Goal: Information Seeking & Learning: Learn about a topic

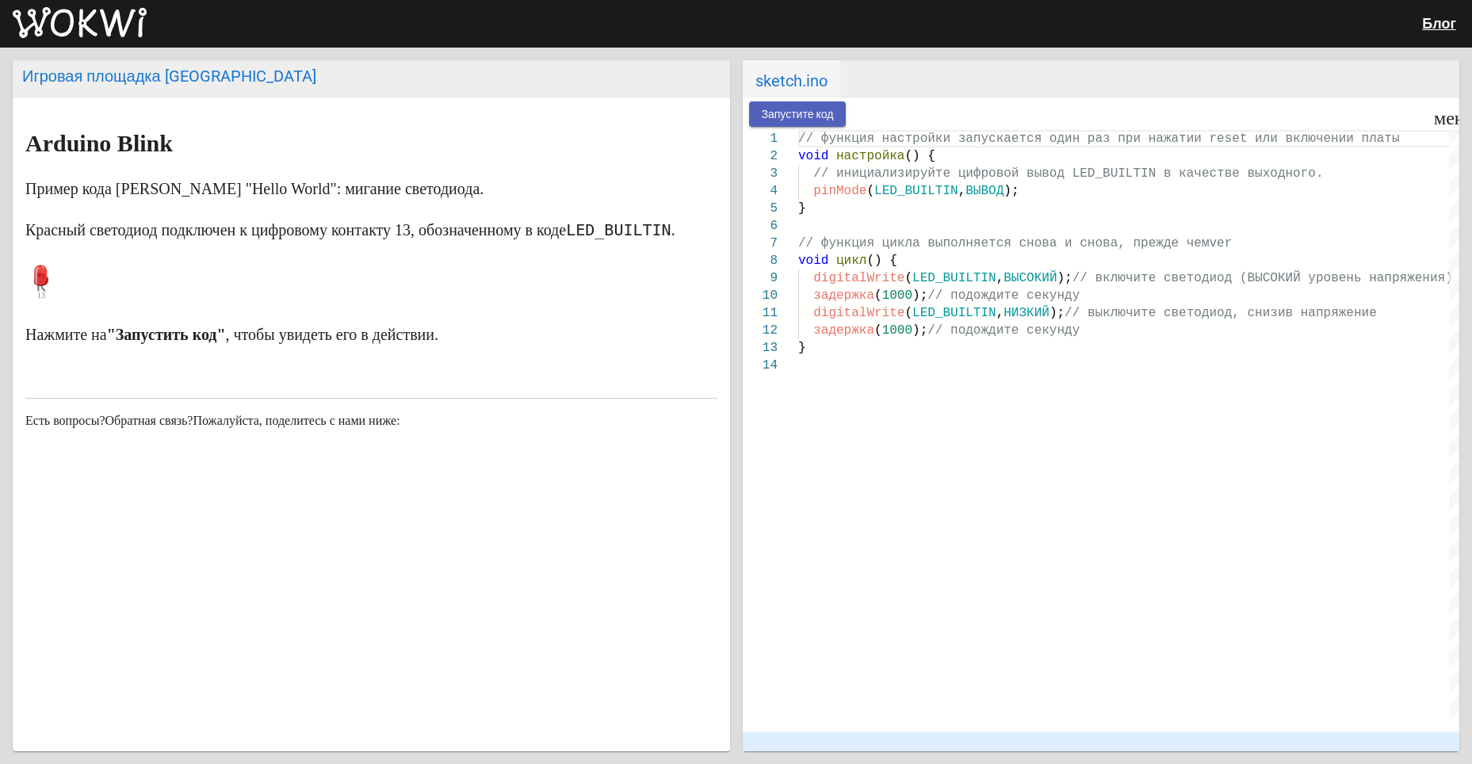
click at [789, 111] on ya-tr-span "Запустите код" at bounding box center [798, 115] width 72 height 13
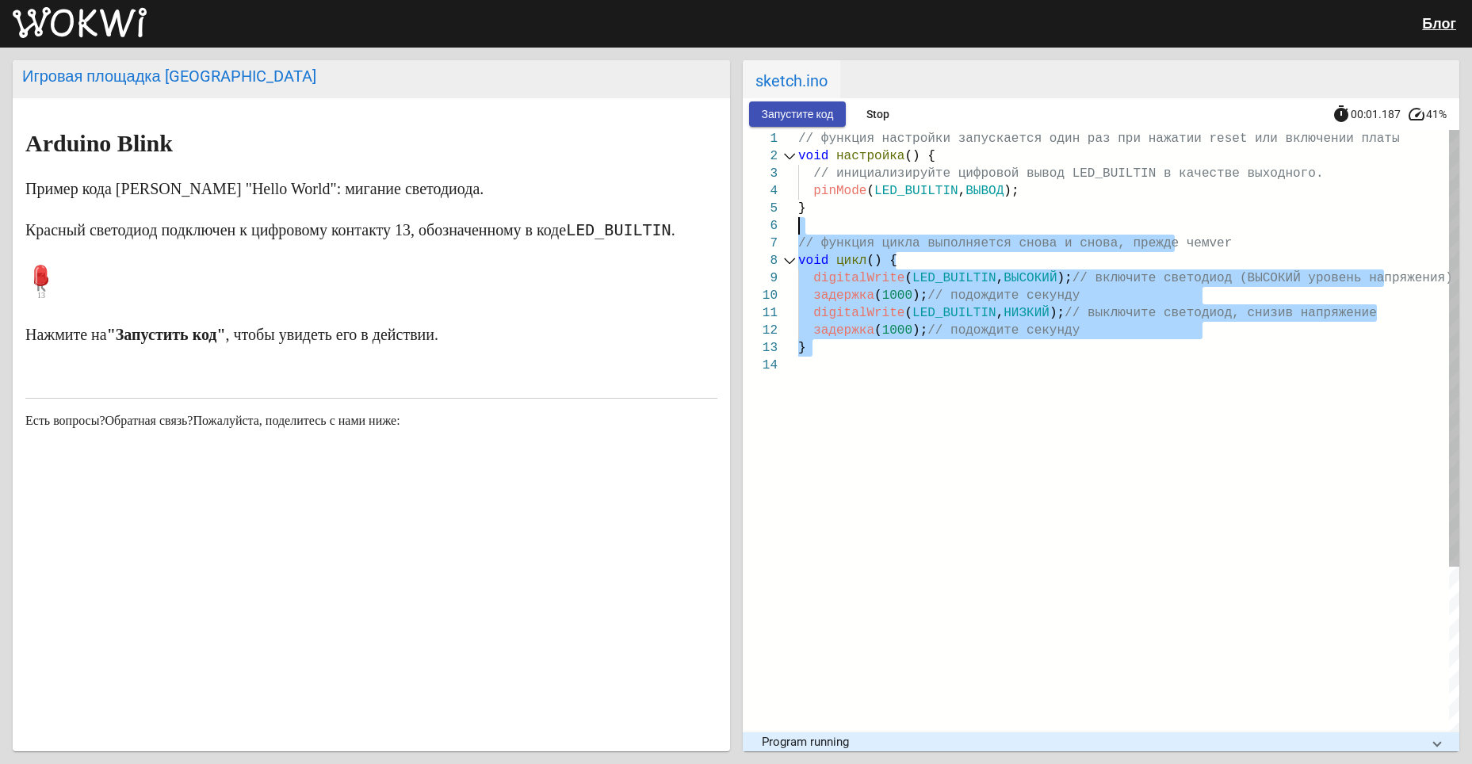
type textarea "// the setup function runs once when you press reset or power the board void se…"
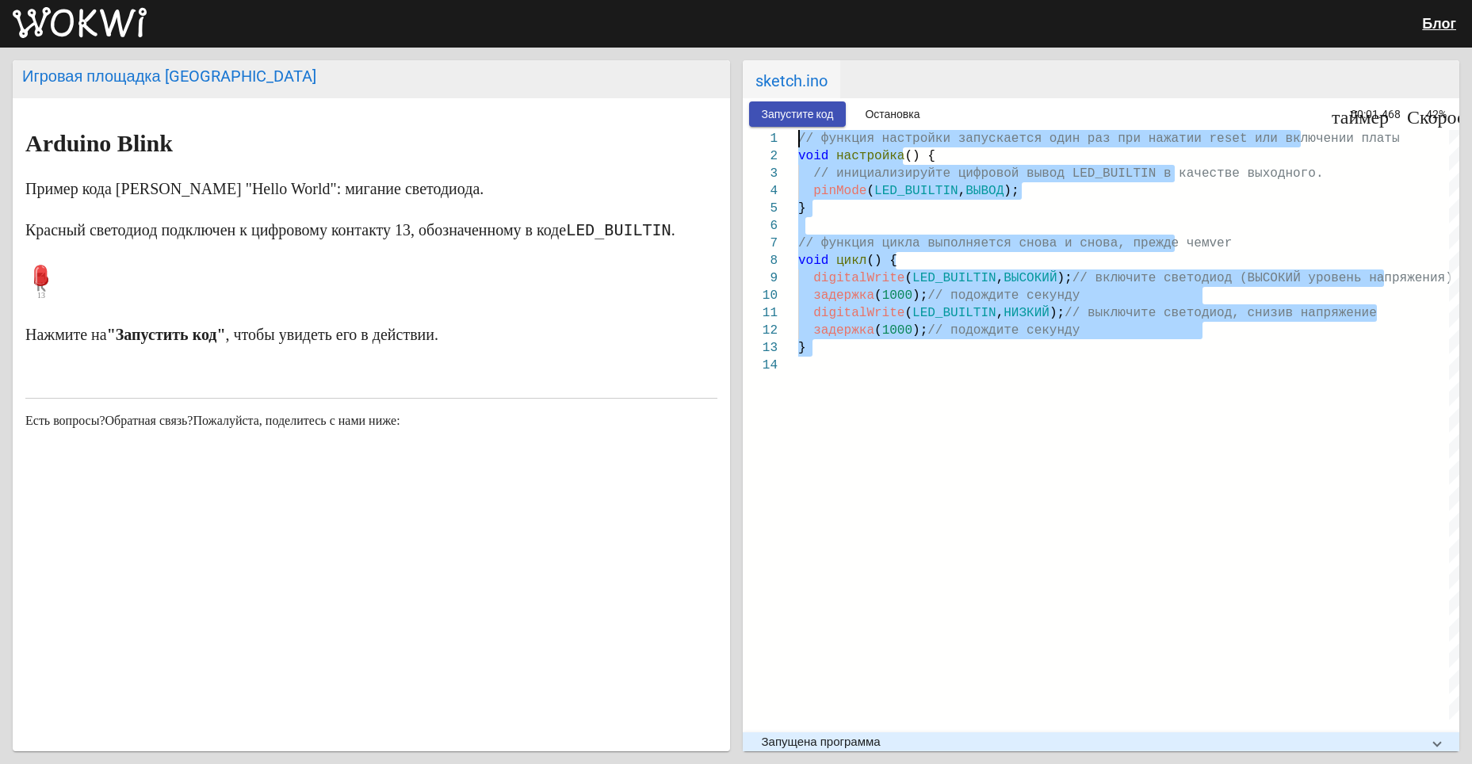
drag, startPoint x: 869, startPoint y: 365, endPoint x: 790, endPoint y: 128, distance: 249.9
click at [790, 128] on wokwi-workbench "Запустите код Остановка таймер 00:01.468 Скорость 42% 10 11 12 13 14 7 8 9 5 6 …" at bounding box center [1101, 424] width 717 height 653
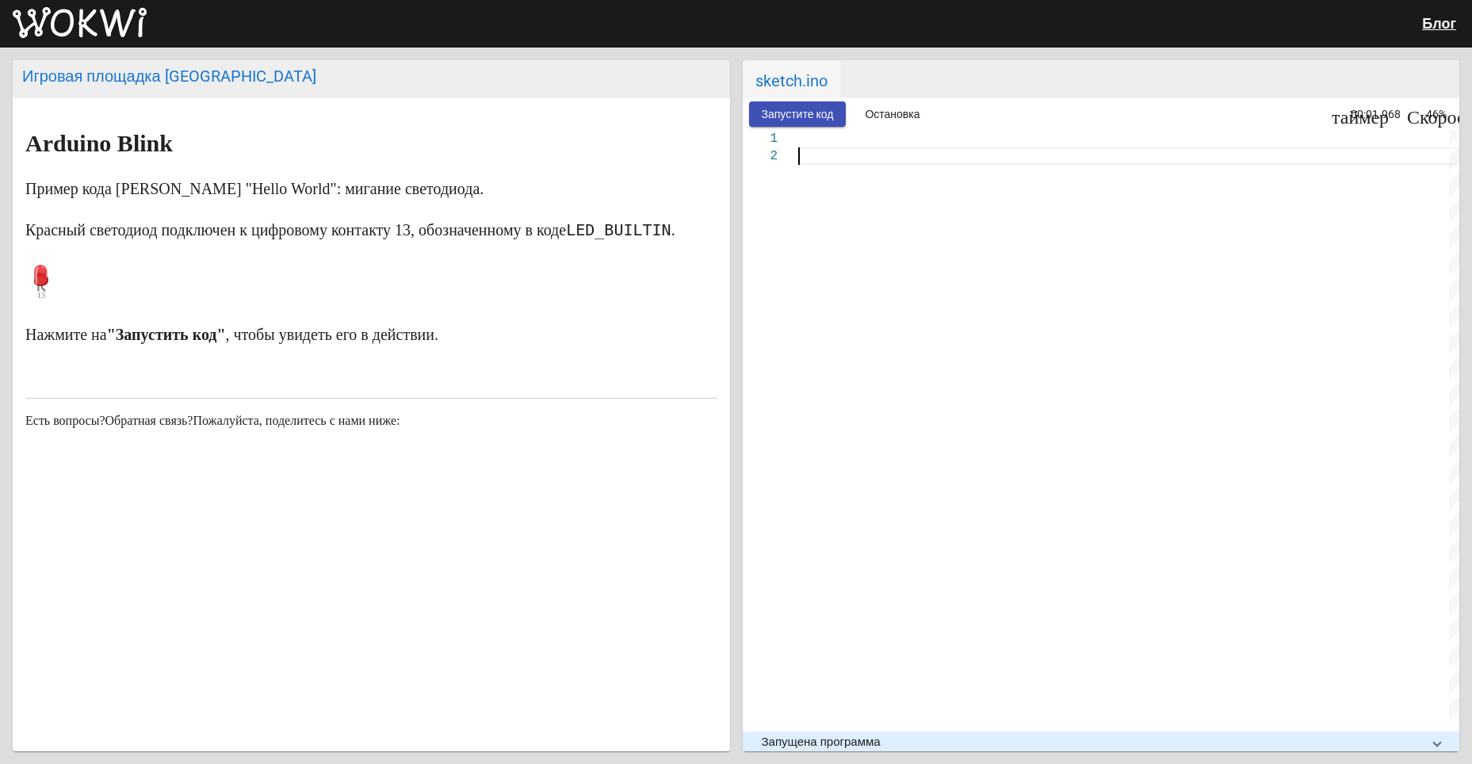
scroll to position [18, 0]
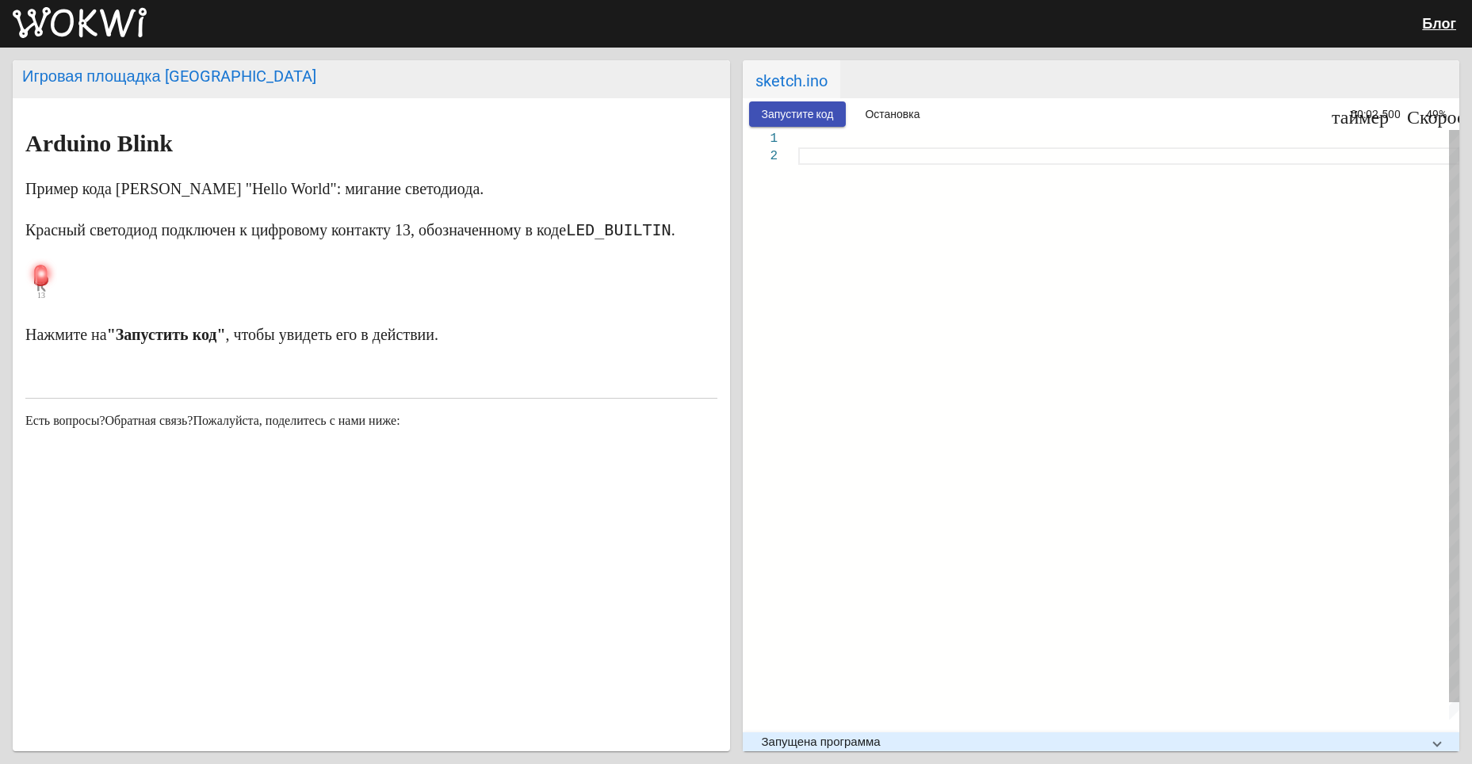
click at [796, 140] on div "1" at bounding box center [770, 138] width 55 height 17
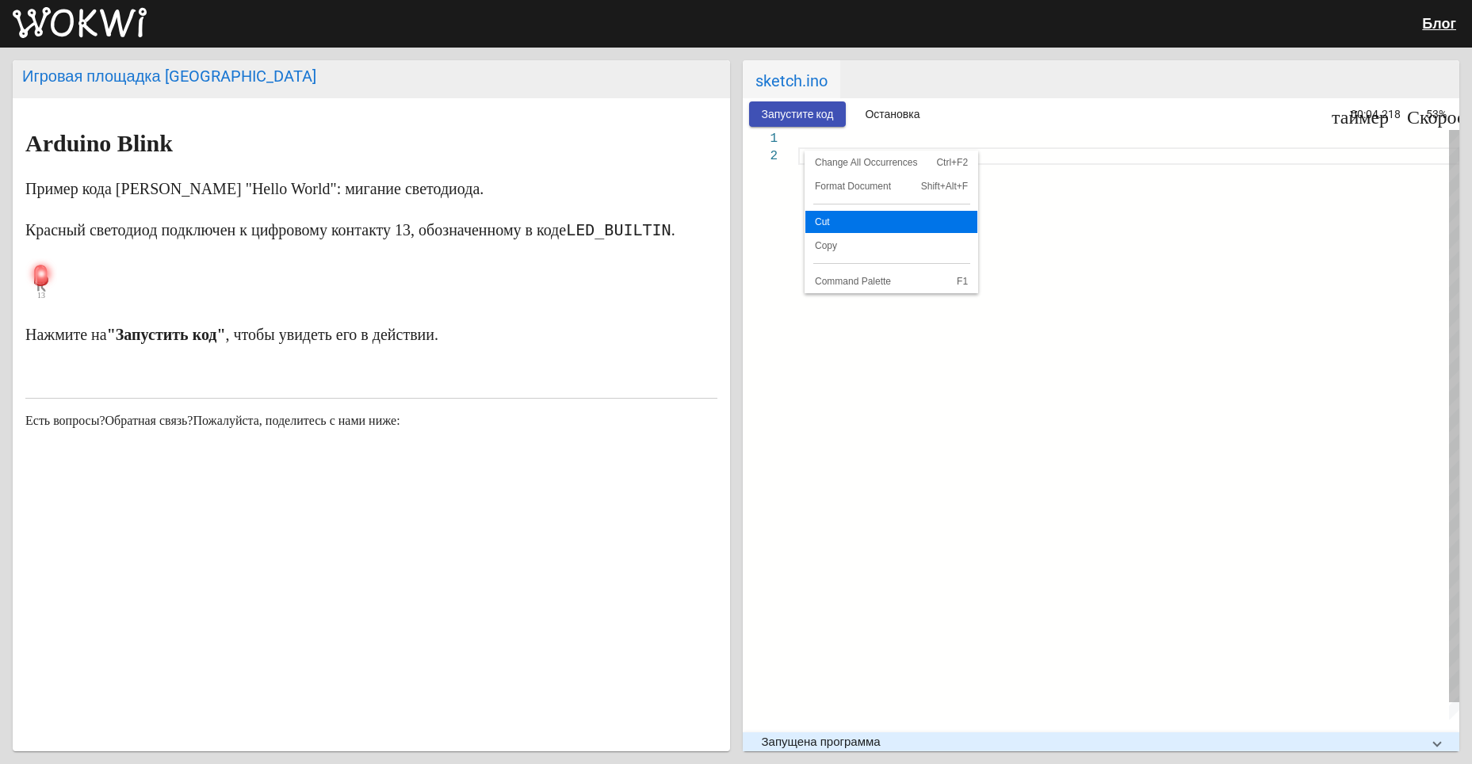
click at [836, 223] on span "Cut" at bounding box center [891, 222] width 172 height 10
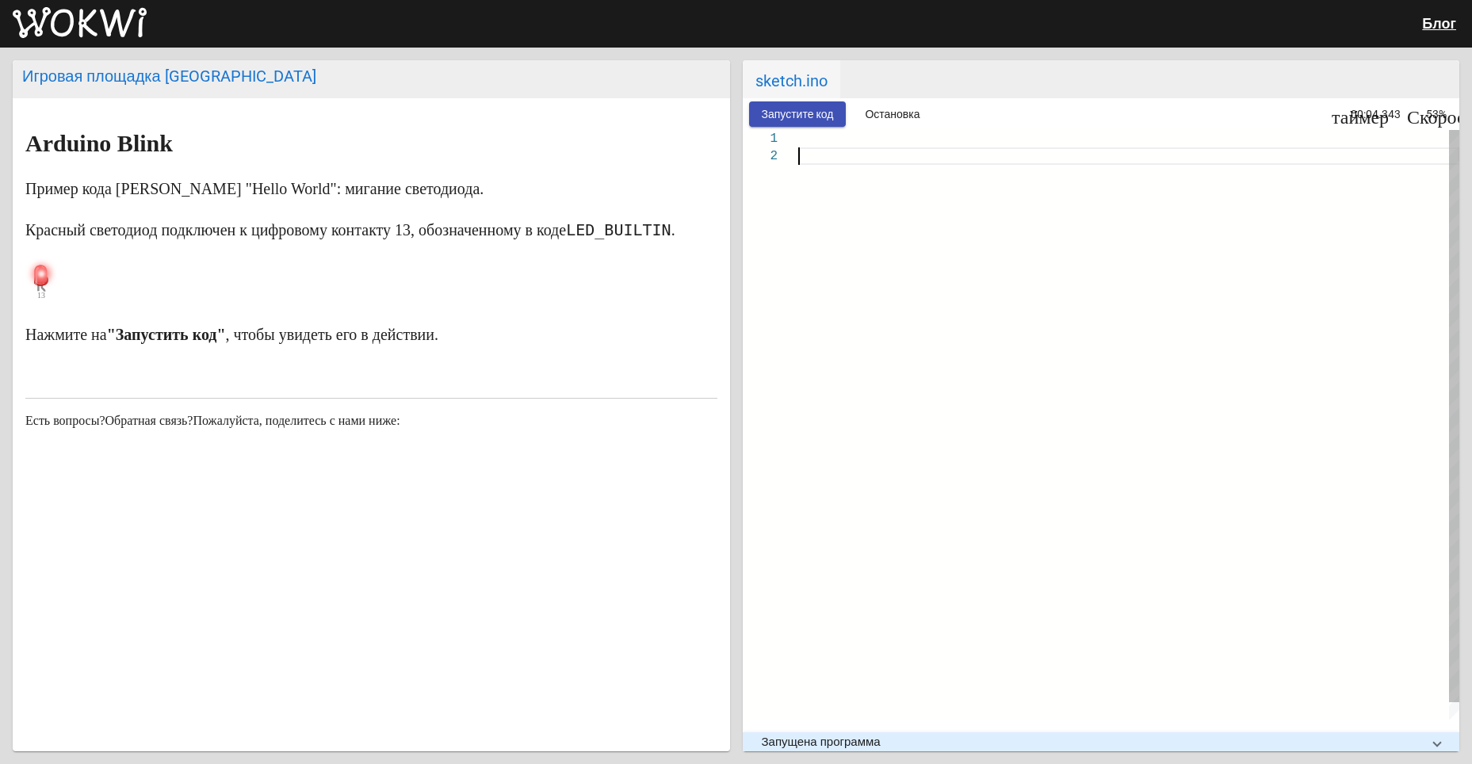
scroll to position [17, 0]
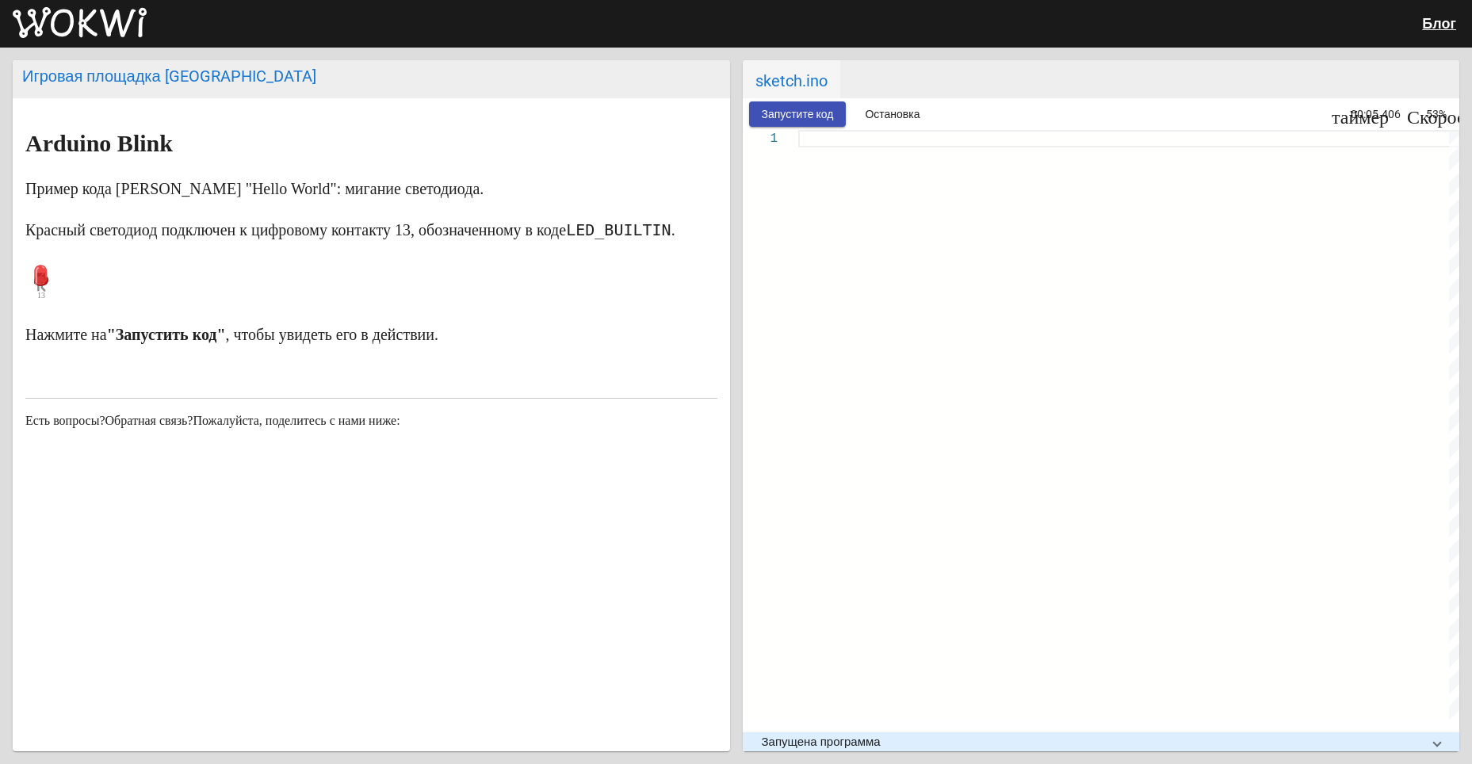
paste textarea "Содержимое редактора. Нажмите Alt+F1, чтобы открыть настройки специальных возмо…"
click at [825, 125] on button "Запустите код" at bounding box center [798, 113] width 98 height 25
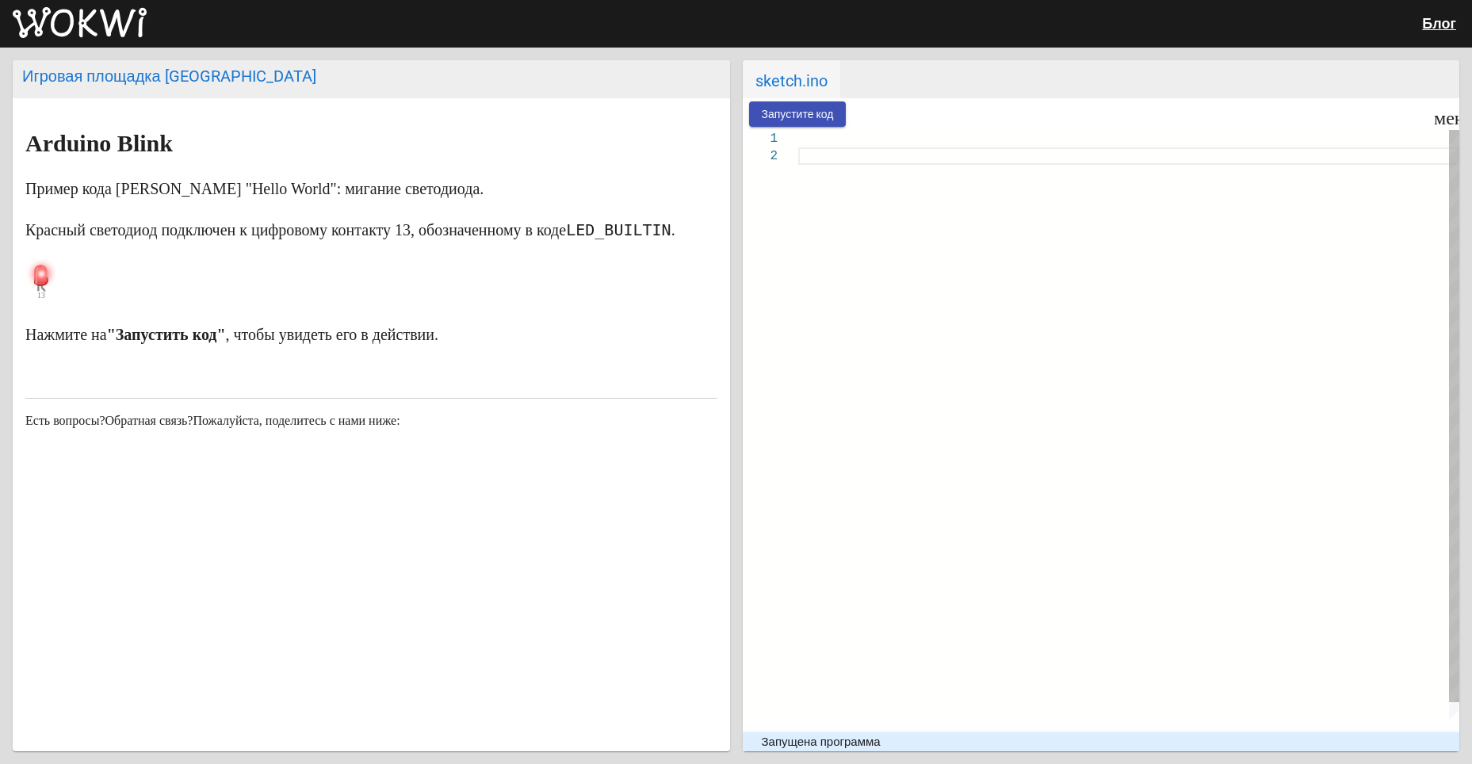
click at [821, 140] on div at bounding box center [1129, 138] width 662 height 17
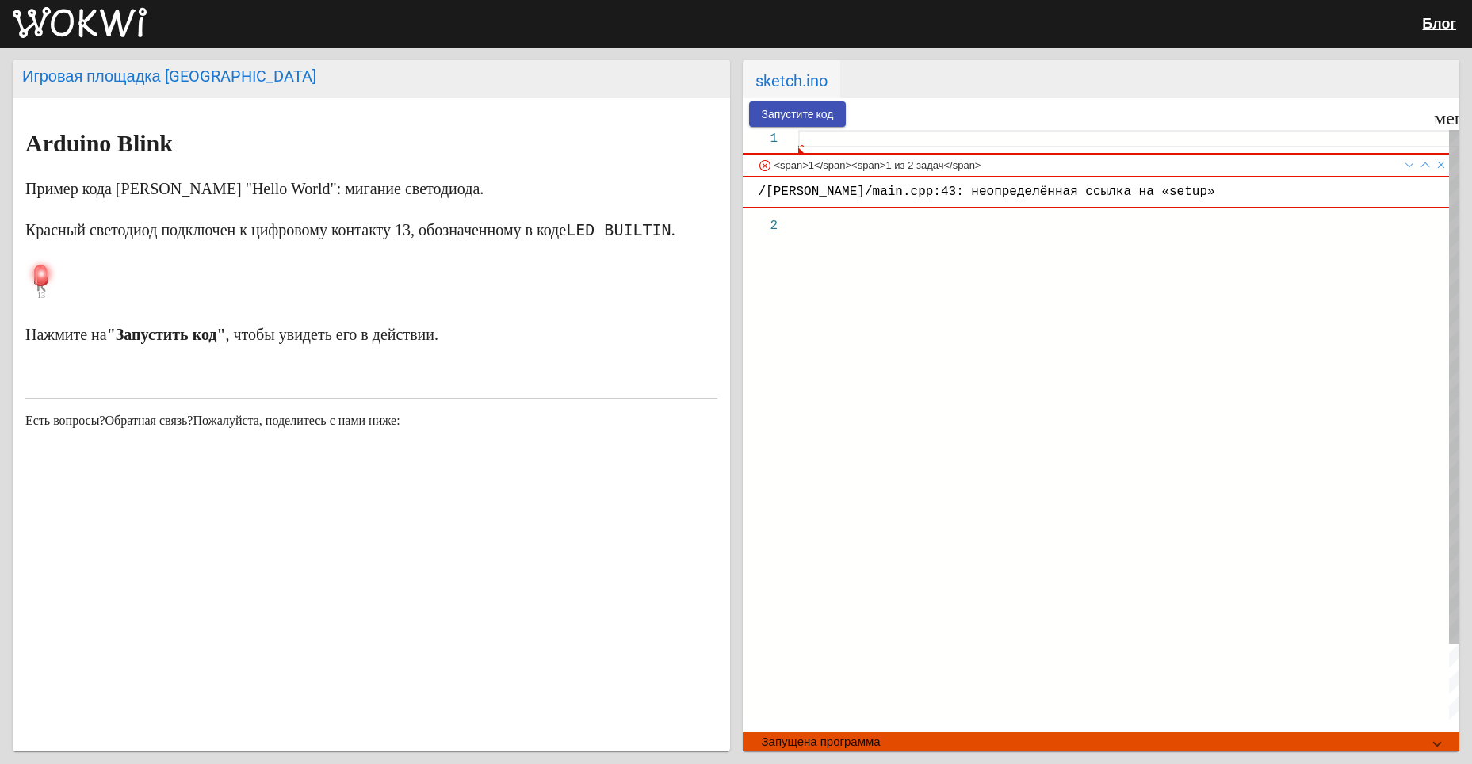
paste textarea "void loop() { digitalWrite(13, HIGH); // зажигаем светодиод delay(1000); // жде…"
type textarea "void loop() { digitalWrite(13, HIGH); // зажигаем светодиод delay(1000); // жде…"
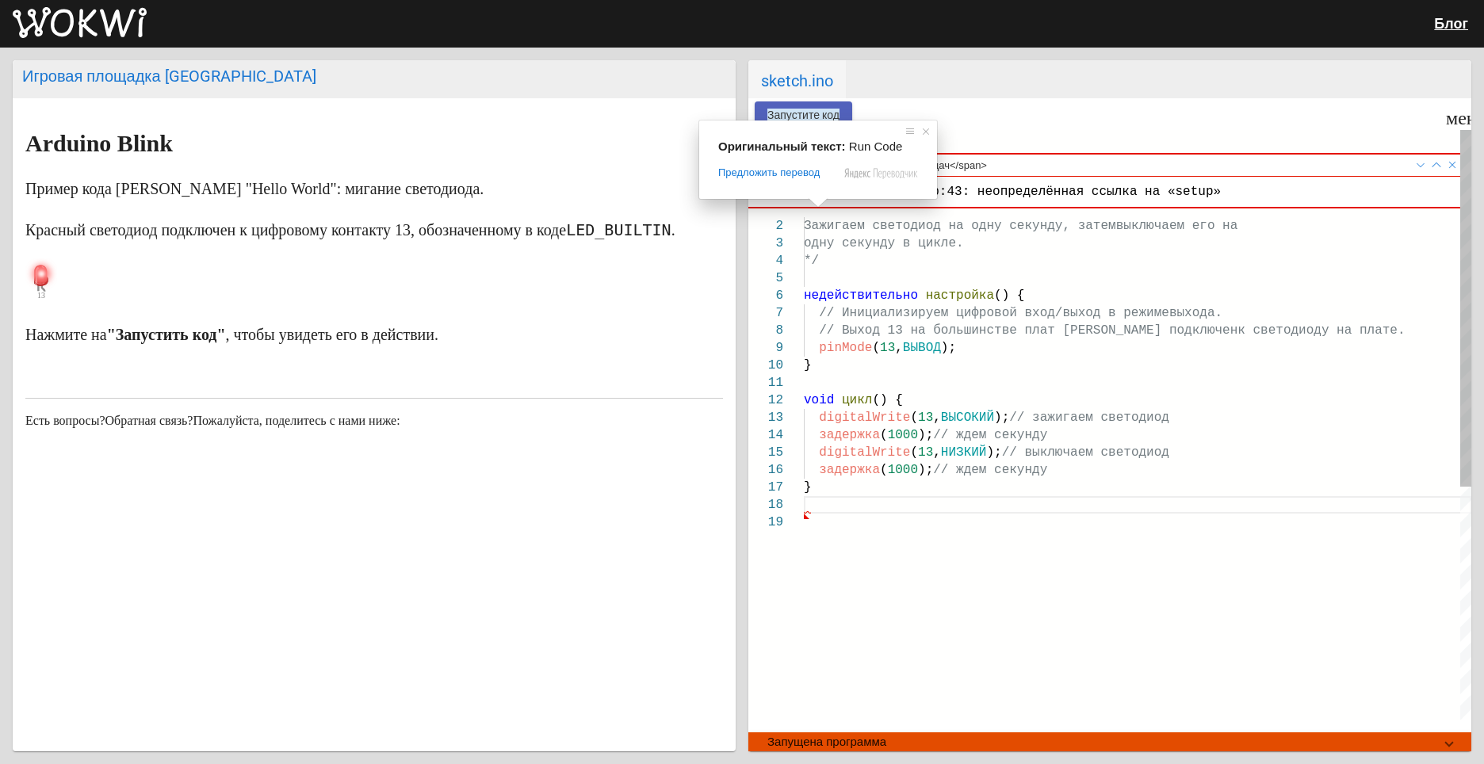
click at [818, 111] on ya-tr-span "Запустите код" at bounding box center [803, 115] width 72 height 13
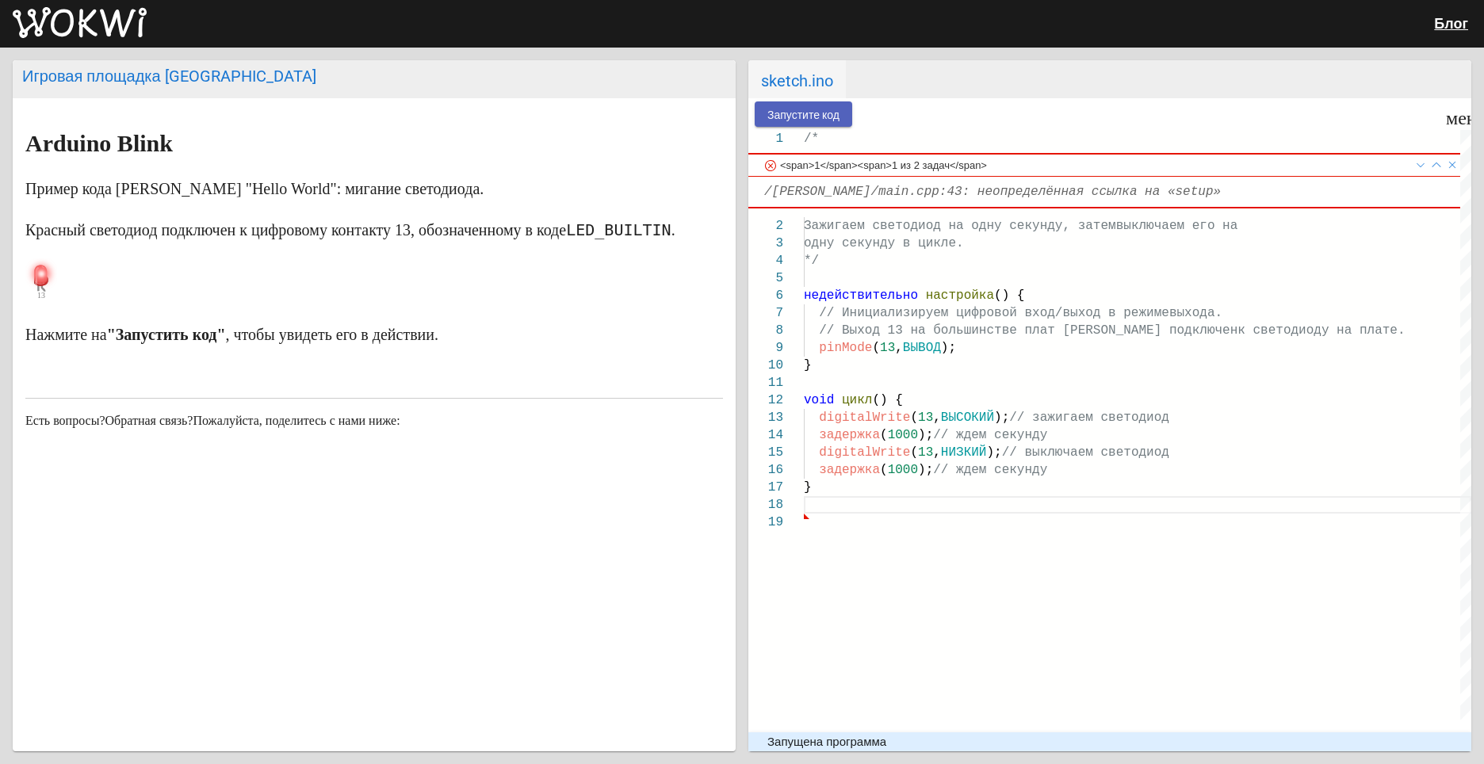
click at [818, 111] on ya-tr-span "Запустите код" at bounding box center [803, 115] width 72 height 13
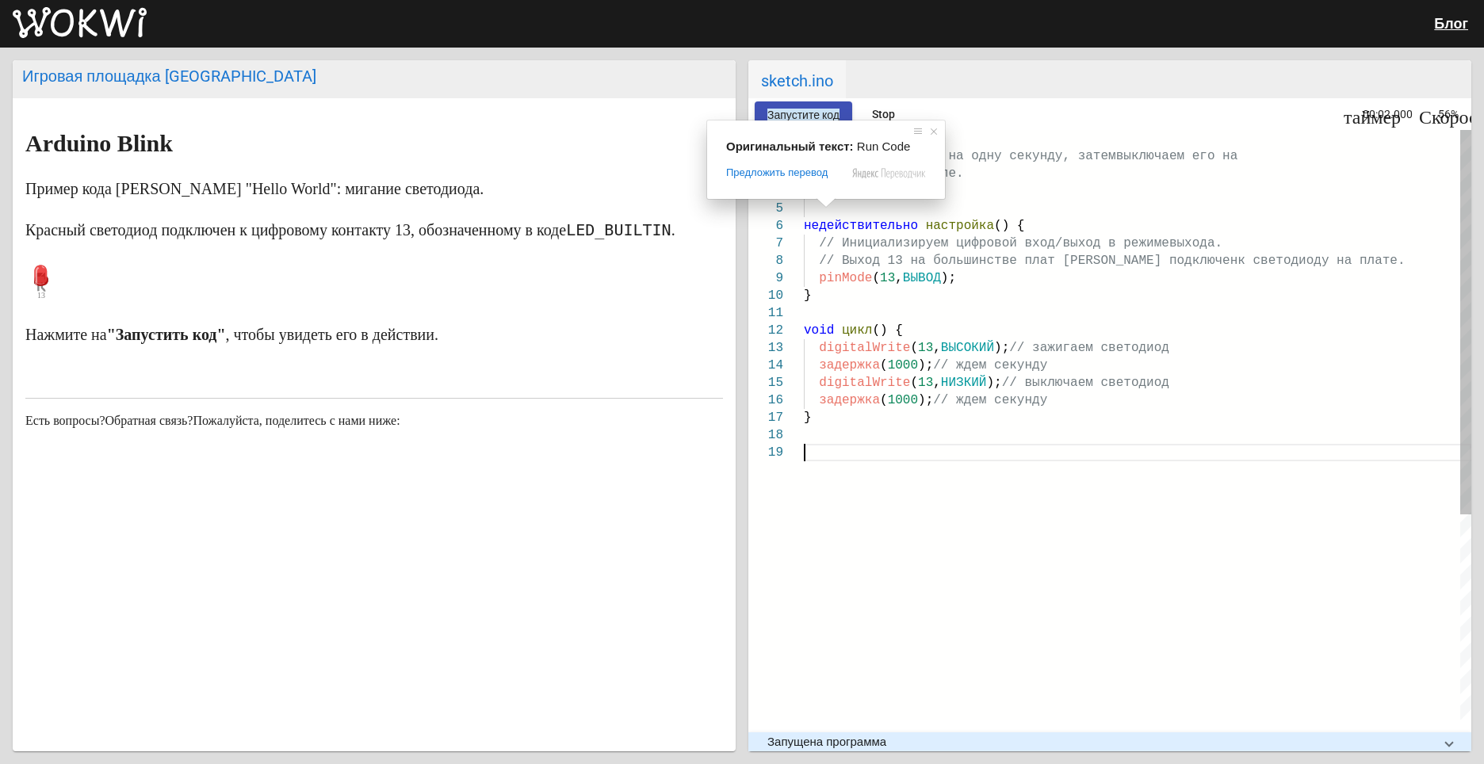
click at [1079, 567] on div "/* Зажигаем светодиод на одну секунду, затем выключаем его на одну секунду в ци…" at bounding box center [1137, 582] width 667 height 904
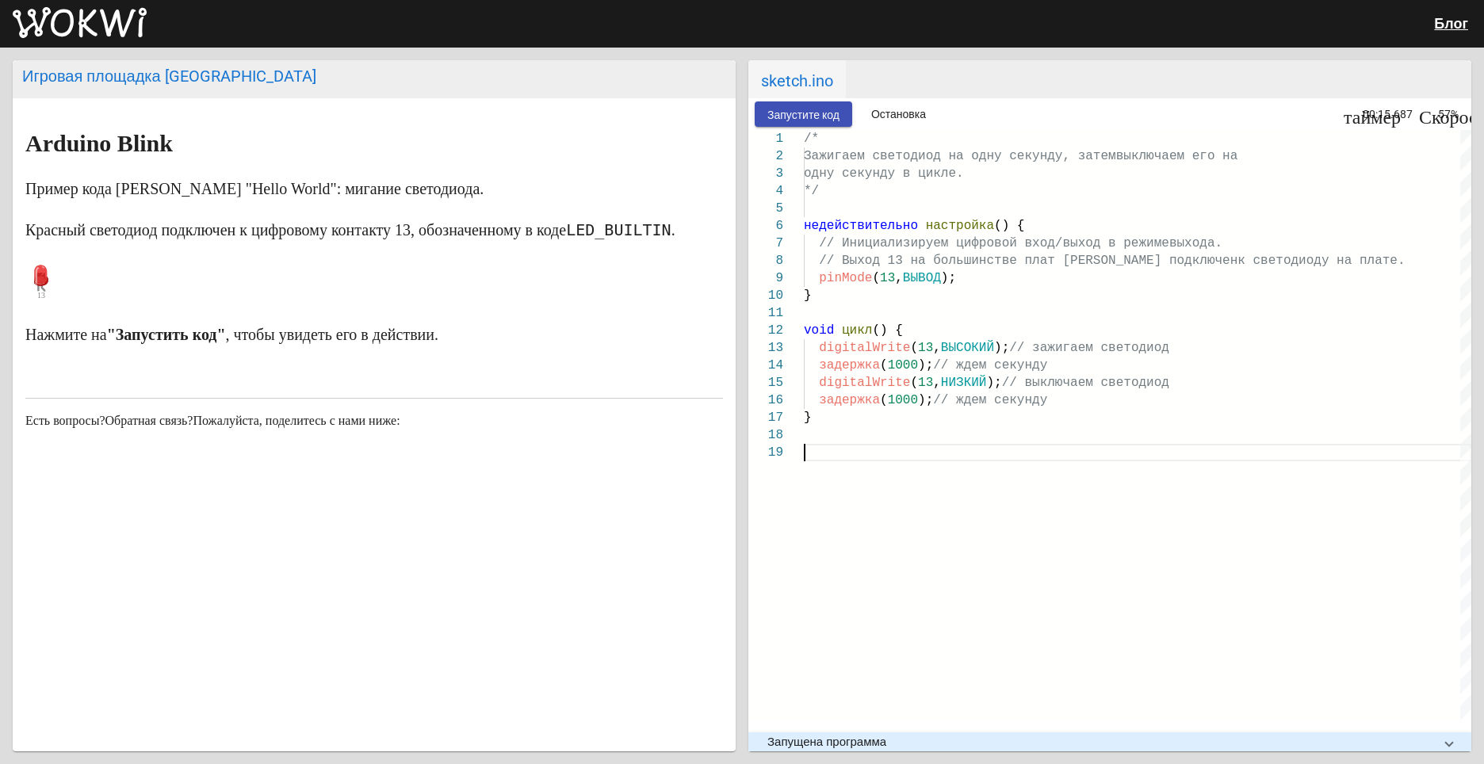
scroll to position [0, 23]
